Goal: Transaction & Acquisition: Book appointment/travel/reservation

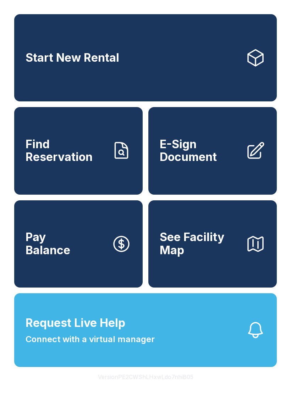
click at [195, 47] on link "Start New Rental" at bounding box center [145, 57] width 262 height 87
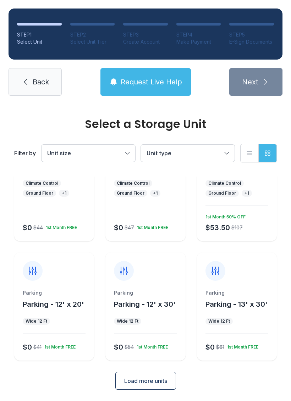
scroll to position [73, 0]
click at [155, 380] on span "Load more units" at bounding box center [145, 381] width 43 height 9
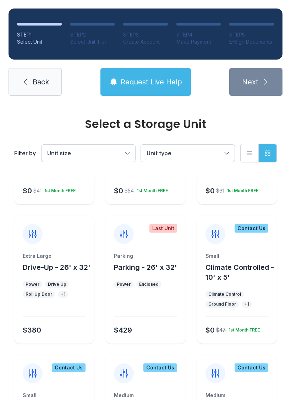
scroll to position [234, 0]
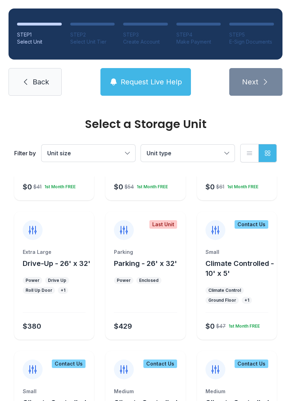
click at [49, 267] on span "Drive-Up - 26' x 32'" at bounding box center [57, 263] width 68 height 9
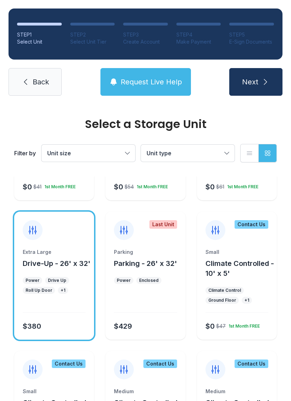
click at [259, 78] on button "Next" at bounding box center [255, 82] width 53 height 28
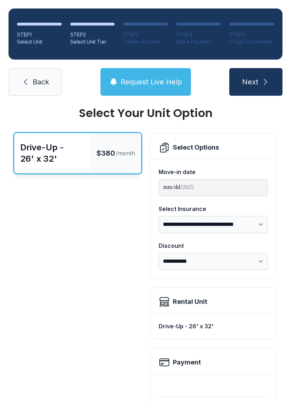
scroll to position [12, 0]
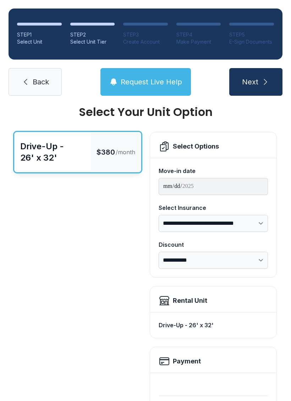
click at [260, 83] on button "Next" at bounding box center [255, 82] width 53 height 28
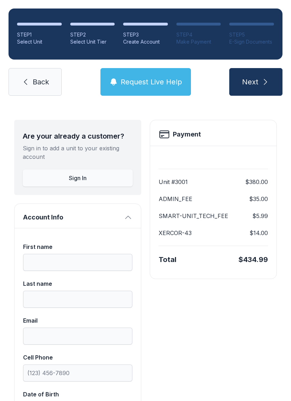
scroll to position [23, 0]
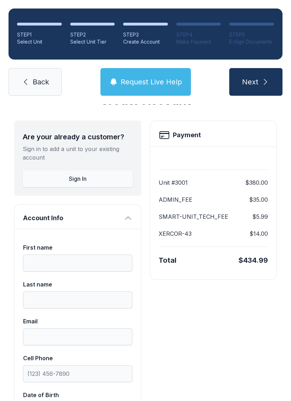
click at [44, 86] on span "Back" at bounding box center [41, 82] width 16 height 10
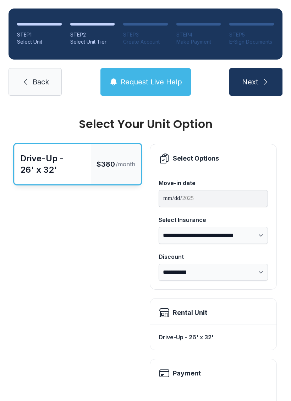
click at [34, 77] on link "Back" at bounding box center [35, 82] width 53 height 28
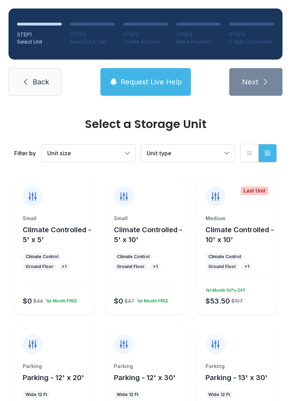
click at [129, 151] on button "Unit size" at bounding box center [88, 153] width 94 height 17
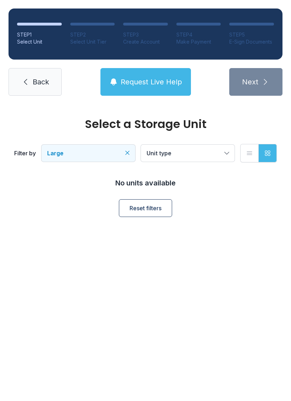
click at [223, 150] on button "Unit type" at bounding box center [188, 153] width 94 height 17
click at [39, 78] on span "Back" at bounding box center [41, 82] width 16 height 10
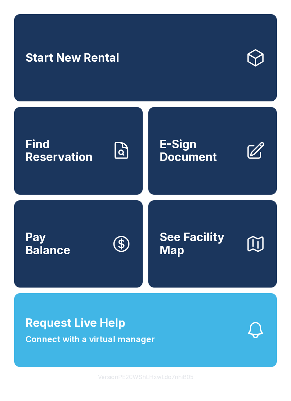
click at [245, 48] on link "Start New Rental" at bounding box center [145, 57] width 262 height 87
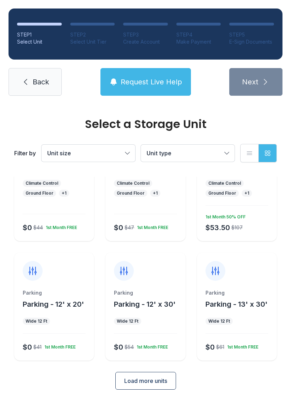
scroll to position [73, 0]
click at [147, 381] on span "Load more units" at bounding box center [145, 381] width 43 height 9
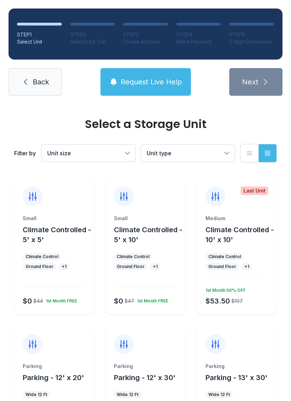
scroll to position [-6, 0]
